Goal: Information Seeking & Learning: Learn about a topic

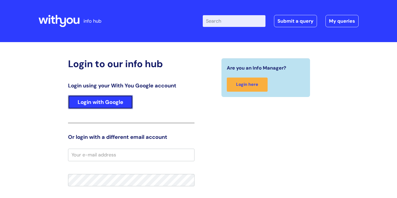
click at [97, 101] on link "Login with Google" at bounding box center [100, 102] width 65 height 14
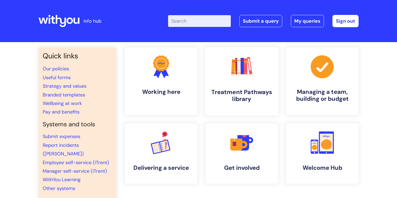
click at [242, 92] on h4 "Treatment Pathways library" at bounding box center [241, 96] width 65 height 14
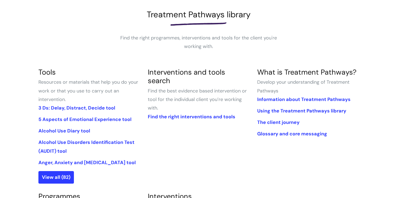
scroll to position [85, 0]
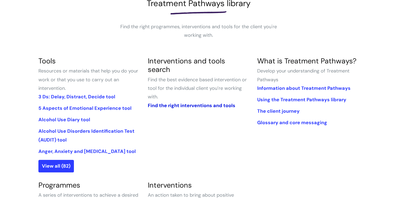
click at [193, 103] on link "Find the right interventions and tools" at bounding box center [192, 106] width 88 height 6
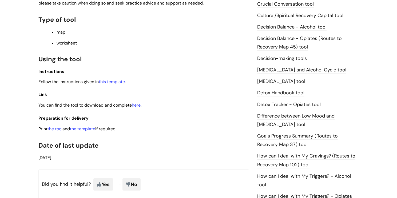
scroll to position [247, 0]
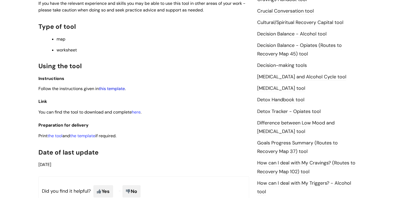
click at [123, 91] on link "this template" at bounding box center [112, 89] width 26 height 6
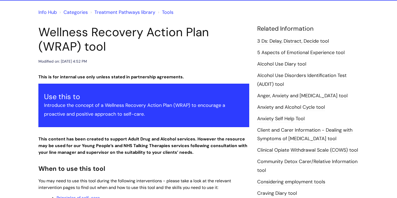
scroll to position [0, 0]
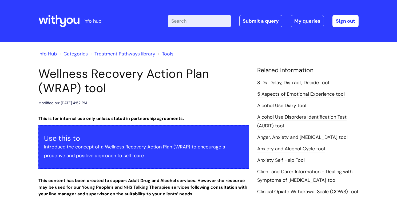
click at [289, 96] on link "5 Aspects of Emotional Experience tool" at bounding box center [301, 94] width 88 height 7
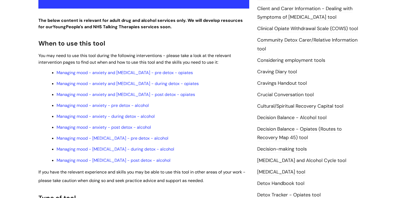
scroll to position [165, 0]
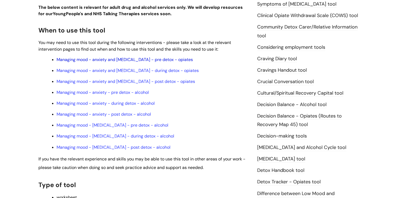
click at [142, 60] on link "Managing mood - anxiety and [MEDICAL_DATA] - pre detox - opiates" at bounding box center [125, 60] width 136 height 6
click at [153, 62] on link "Managing mood - anxiety and [MEDICAL_DATA] - pre detox - opiates" at bounding box center [125, 60] width 136 height 6
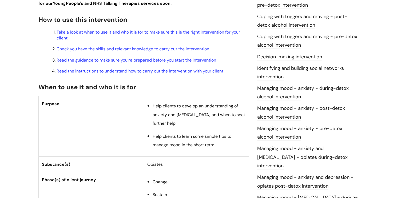
scroll to position [202, 0]
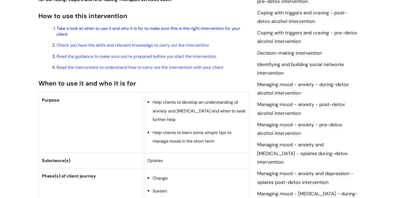
click at [163, 29] on link "Take a look at when to use it and who it is for to make sure this is the right …" at bounding box center [149, 31] width 184 height 11
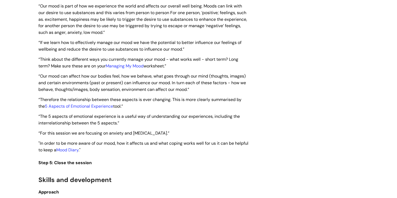
scroll to position [1267, 0]
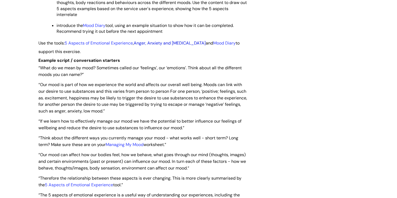
click at [155, 46] on link "Anger, Anxiety and Depression" at bounding box center [170, 43] width 72 height 6
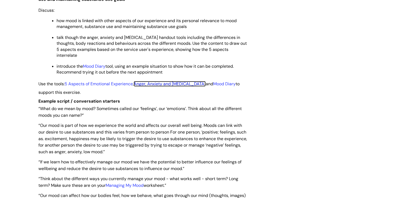
scroll to position [1226, 0]
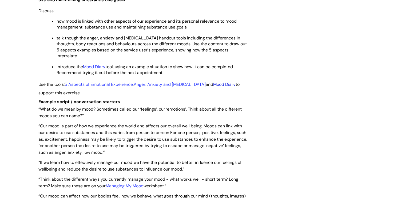
click at [222, 87] on link "Mood Diary" at bounding box center [224, 85] width 22 height 6
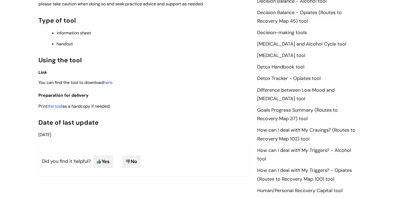
scroll to position [265, 0]
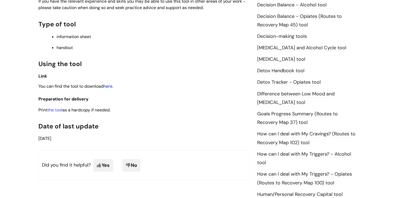
click at [110, 84] on link "here" at bounding box center [108, 87] width 9 height 6
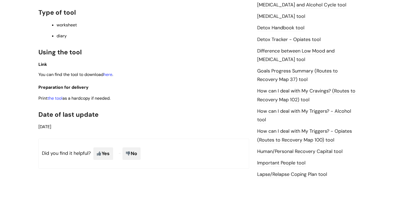
scroll to position [320, 0]
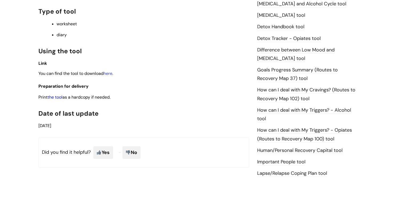
click at [60, 100] on link "the tool" at bounding box center [55, 98] width 15 height 6
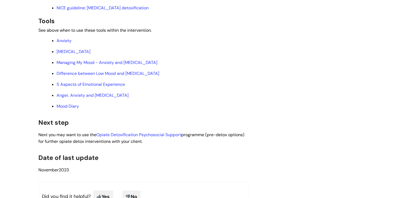
scroll to position [1945, 0]
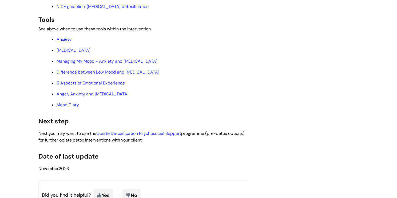
click at [65, 42] on link "Anxiety" at bounding box center [64, 40] width 15 height 6
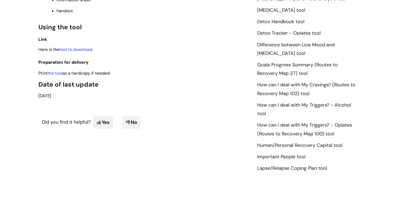
scroll to position [315, 0]
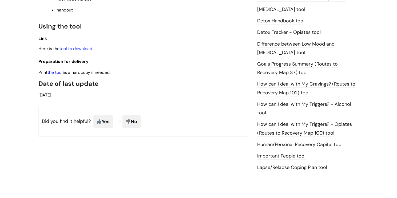
click at [61, 75] on link "the tool" at bounding box center [55, 73] width 15 height 6
